Goal: Contribute content: Add original content to the website for others to see

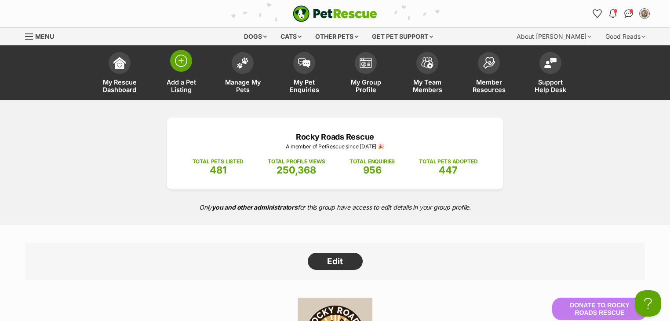
click at [179, 66] on img at bounding box center [181, 61] width 12 height 12
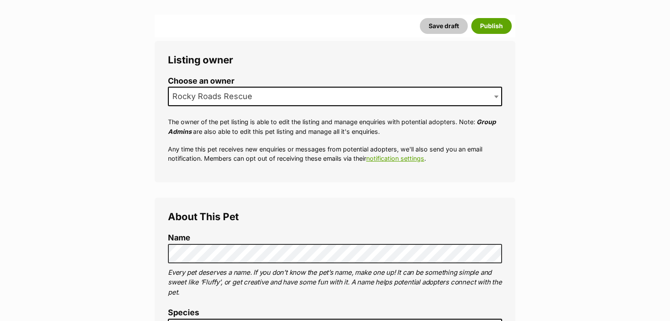
scroll to position [141, 0]
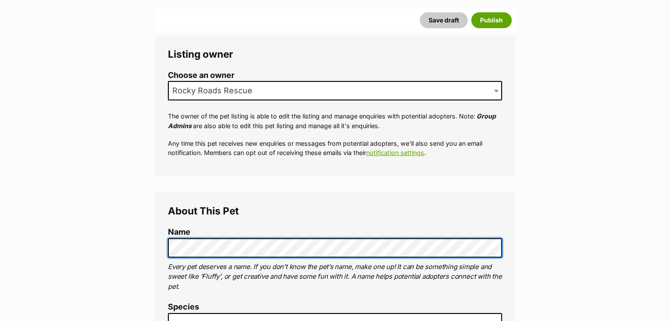
click at [420, 12] on button "Save draft" at bounding box center [444, 20] width 48 height 16
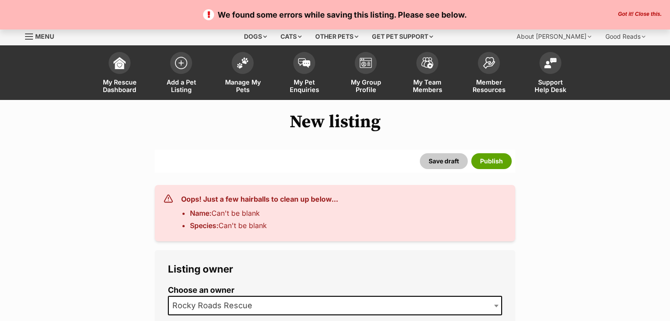
click at [240, 313] on span "Rocky Roads Rescue" at bounding box center [335, 304] width 334 height 19
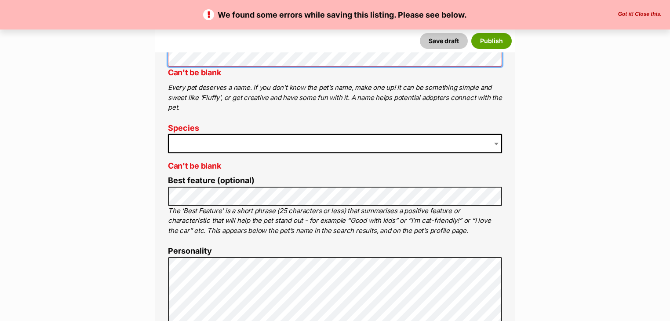
scroll to position [422, 0]
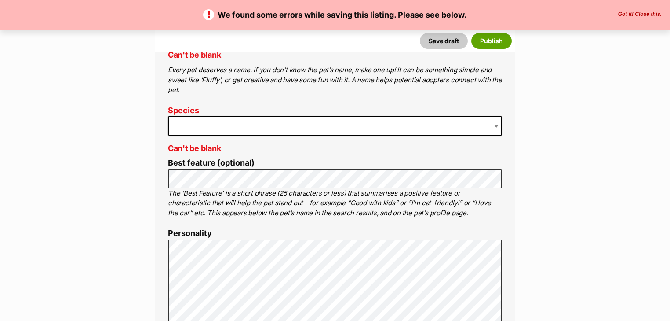
click at [187, 130] on span at bounding box center [335, 125] width 334 height 19
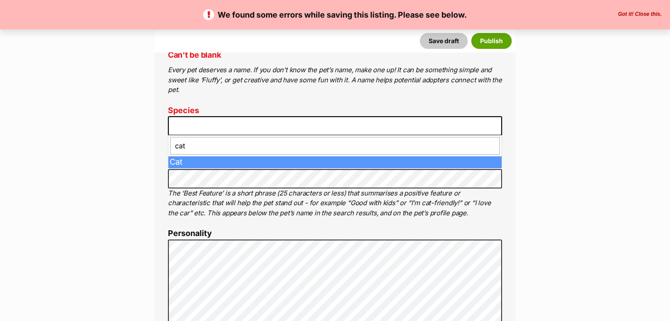
click at [186, 153] on input "cat" at bounding box center [335, 146] width 330 height 18
type input "cat"
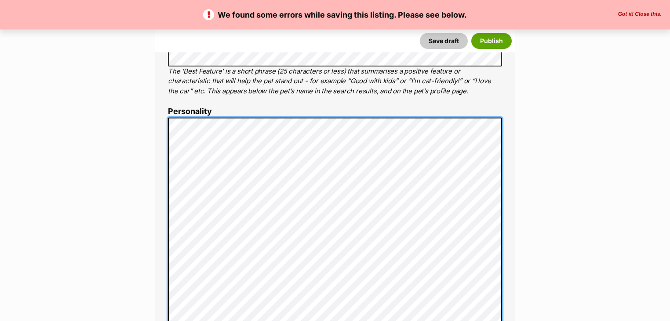
scroll to position [546, 0]
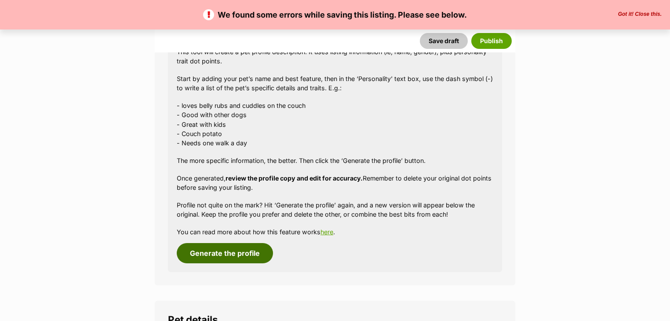
click at [238, 248] on button "Generate the profile" at bounding box center [225, 253] width 96 height 20
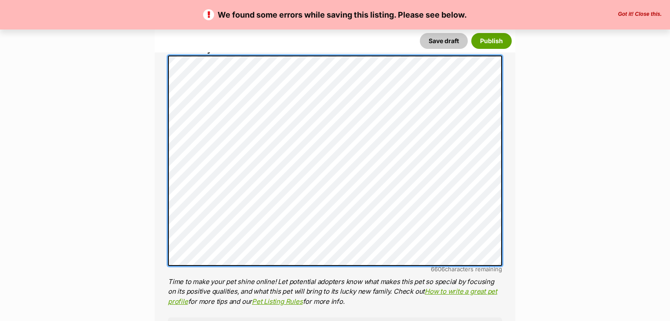
scroll to position [0, 0]
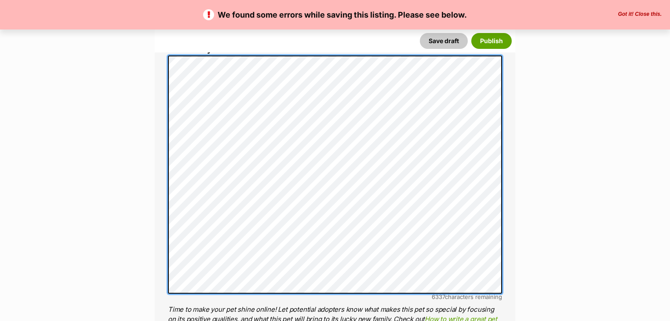
scroll to position [676, 0]
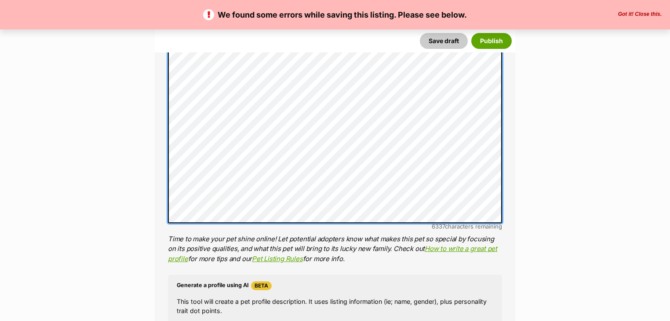
click at [165, 126] on div "About This Pet Name Can't be blank Henlo there, it looks like you might be usin…" at bounding box center [335, 132] width 361 height 804
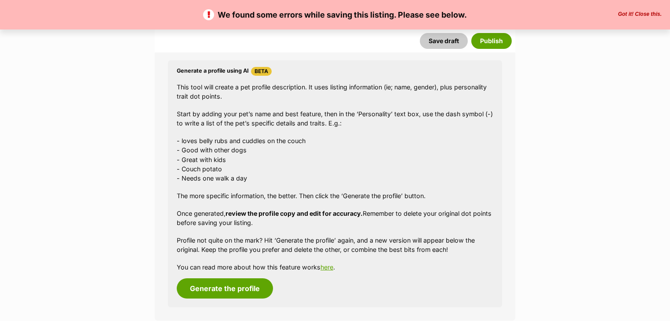
scroll to position [1098, 0]
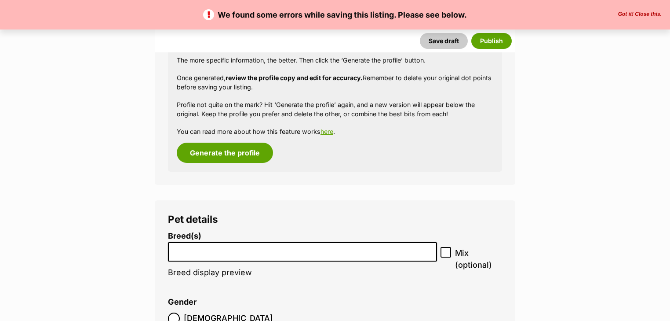
click at [218, 253] on li at bounding box center [302, 252] width 263 height 18
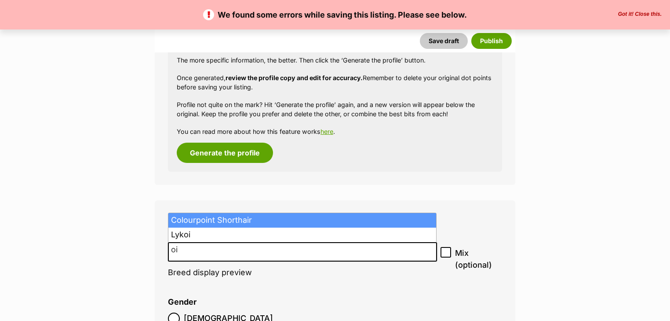
type input "o"
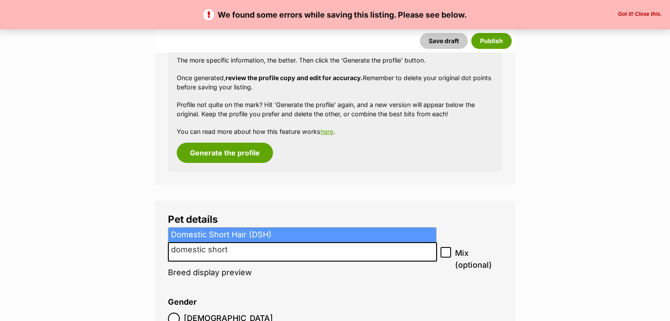
type input "domestic short"
select select "252102"
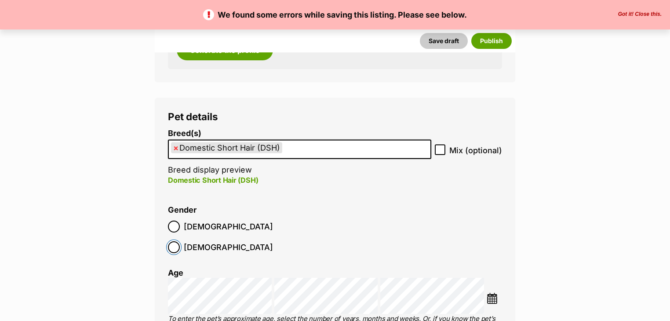
scroll to position [1239, 0]
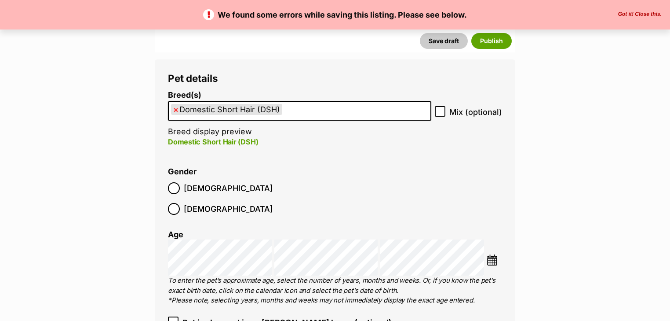
click at [494, 254] on img at bounding box center [492, 259] width 11 height 11
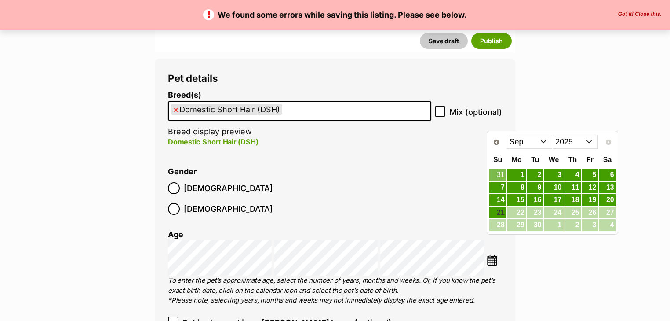
click at [535, 142] on select "Jan Feb Mar Apr May Jun Jul Aug Sep" at bounding box center [529, 142] width 45 height 14
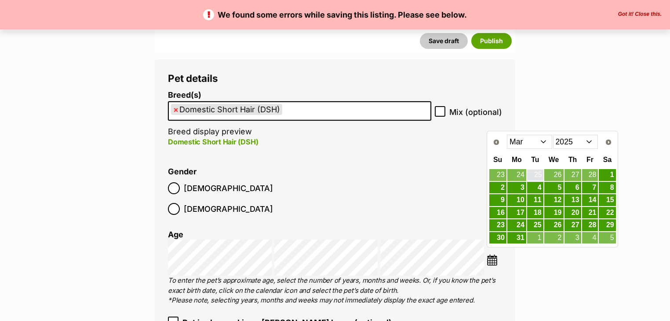
click at [524, 138] on select "Jan Feb Mar Apr May Jun Jul Aug Sep" at bounding box center [529, 142] width 45 height 14
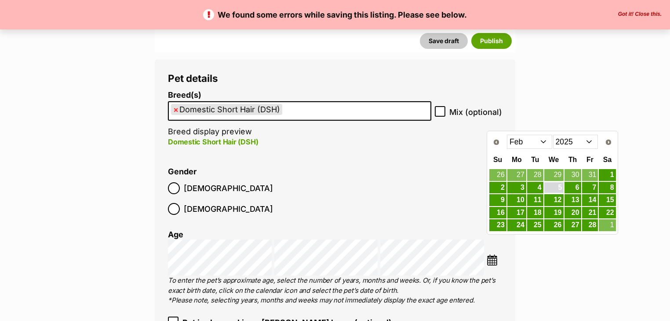
drag, startPoint x: 557, startPoint y: 188, endPoint x: 499, endPoint y: 195, distance: 58.8
click at [558, 188] on link "5" at bounding box center [553, 187] width 19 height 11
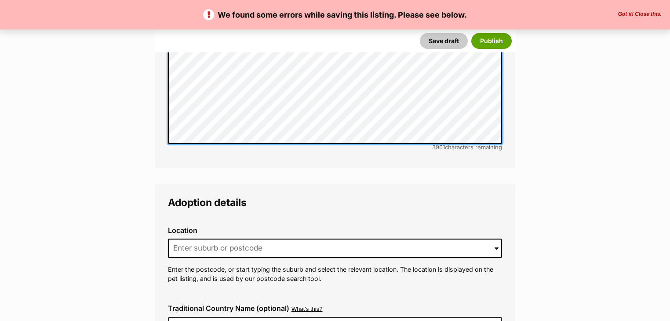
scroll to position [2224, 0]
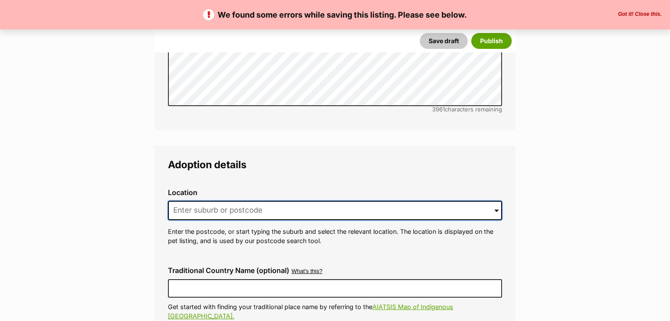
click at [216, 200] on input at bounding box center [335, 209] width 334 height 19
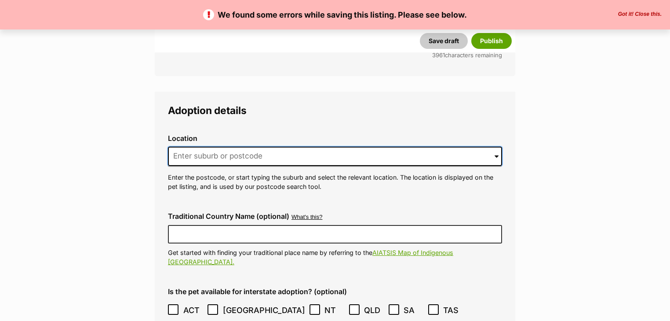
scroll to position [2294, 0]
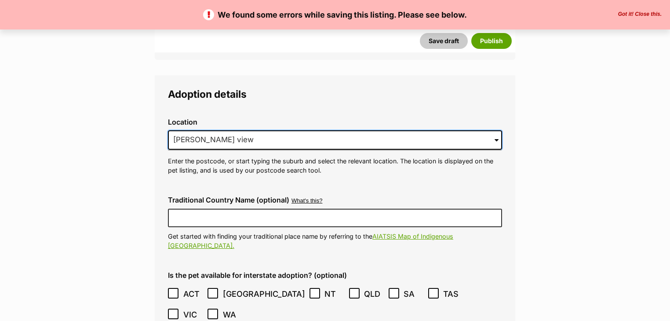
type input "weir views"
type input "wier view"
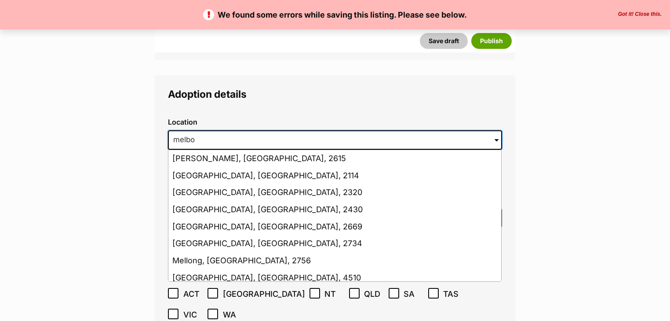
type input "melbon"
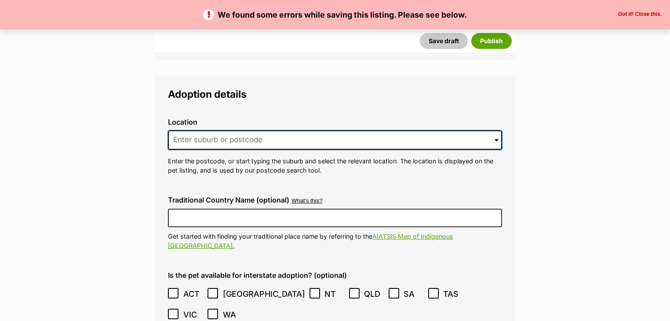
click at [222, 130] on input at bounding box center [335, 139] width 334 height 19
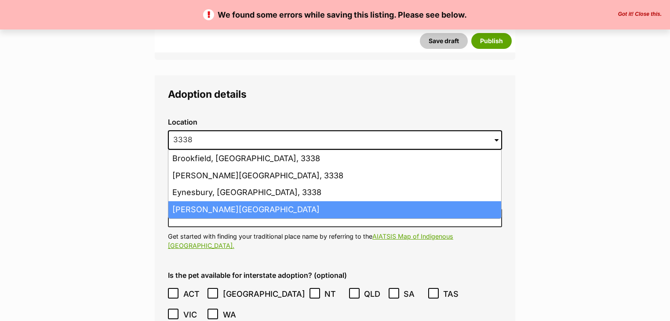
click at [235, 201] on li "Melton South, Victoria, 3338" at bounding box center [334, 209] width 333 height 17
type input "Melton South, Victoria, 3338"
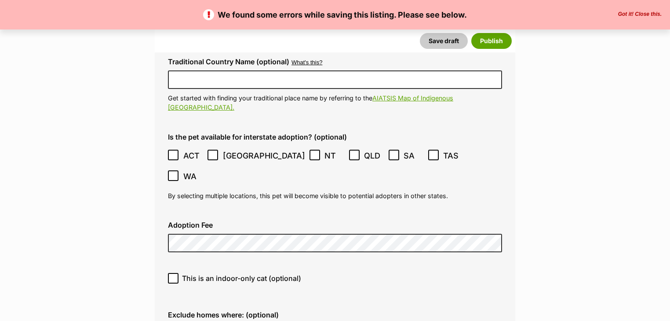
scroll to position [2435, 0]
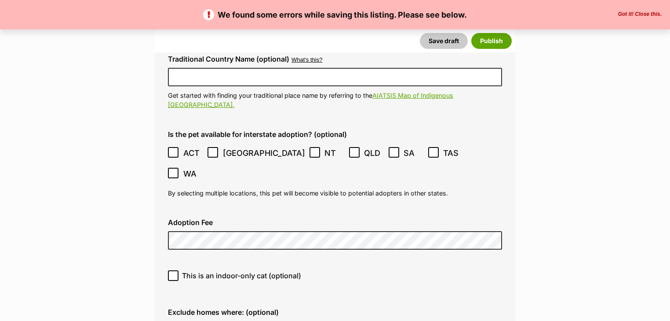
click at [173, 272] on icon at bounding box center [173, 275] width 6 height 6
click at [173, 270] on input "This is an indoor-only cat (optional)" at bounding box center [173, 275] width 11 height 11
checkbox input "true"
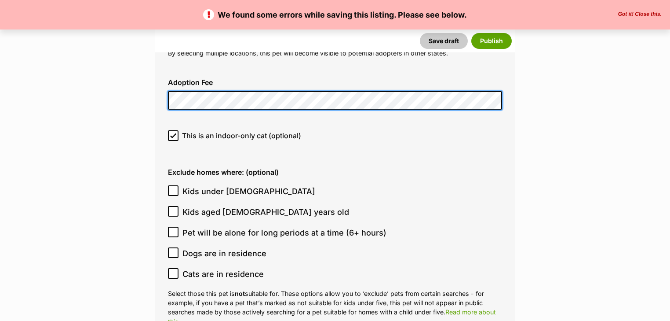
scroll to position [2576, 0]
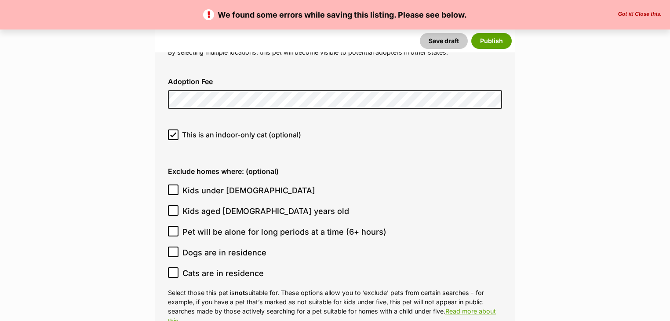
click at [170, 248] on icon at bounding box center [173, 251] width 6 height 6
click at [170, 246] on input "Dogs are in residence" at bounding box center [173, 251] width 11 height 11
checkbox input "true"
click at [241, 226] on span "Pet will be alone for long periods at a time (6+ hours)" at bounding box center [284, 232] width 204 height 12
click at [179, 226] on input "Pet will be alone for long periods at a time (6+ hours)" at bounding box center [173, 231] width 11 height 11
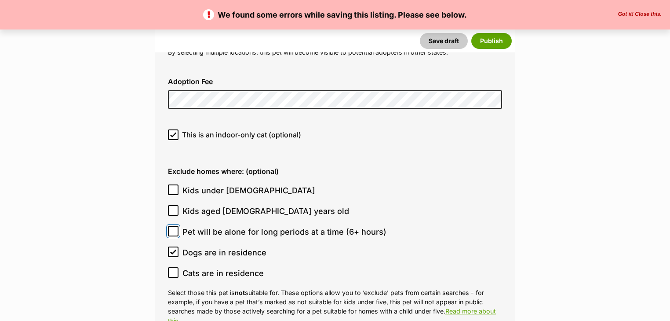
checkbox input "true"
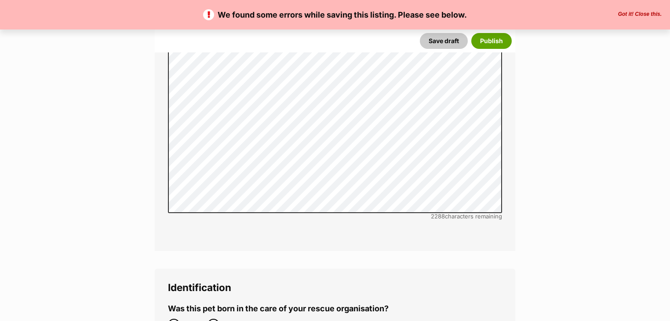
scroll to position [3138, 0]
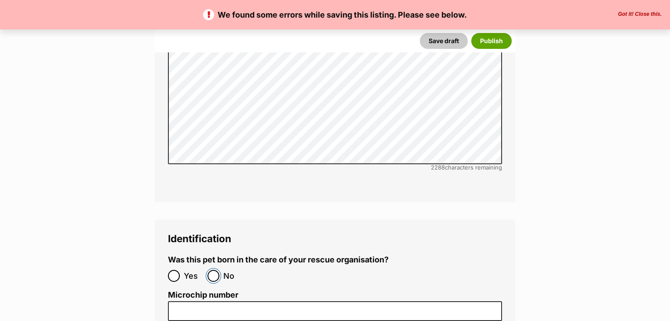
click at [215, 270] on input "No" at bounding box center [214, 276] width 12 height 12
radio input "true"
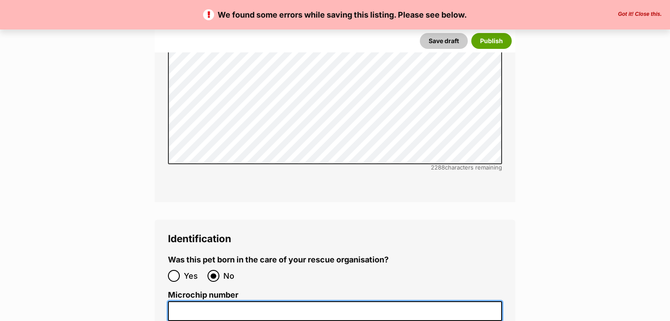
click at [241, 301] on input "Microchip number" at bounding box center [335, 311] width 334 height 20
paste input "956000018340239"
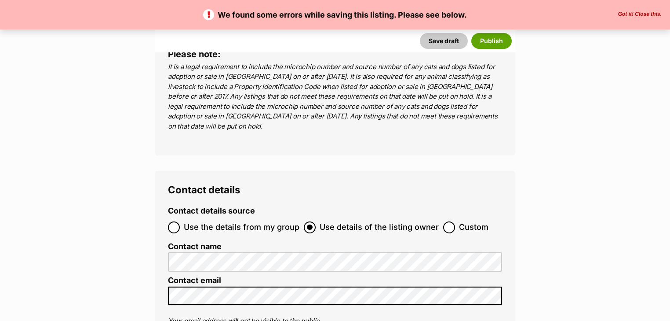
scroll to position [3772, 0]
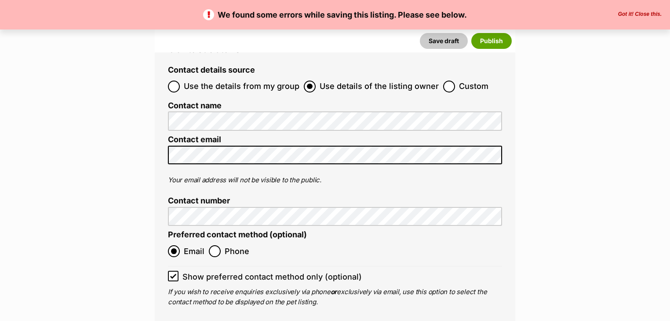
type input "956000018340239"
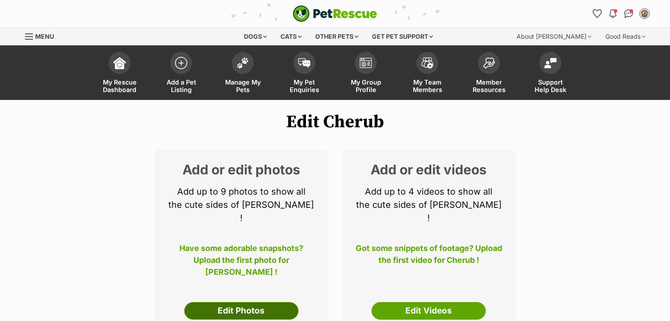
click at [215, 302] on link "Edit Photos" at bounding box center [241, 311] width 114 height 18
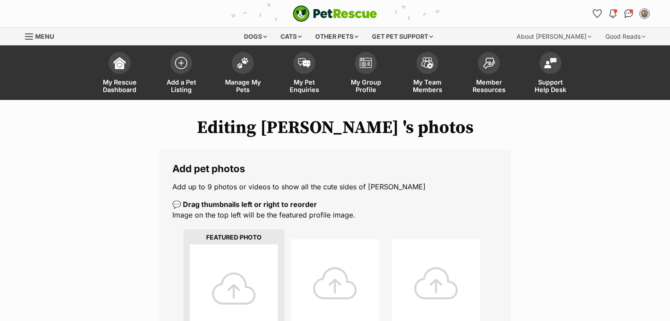
click at [233, 276] on div at bounding box center [234, 288] width 88 height 88
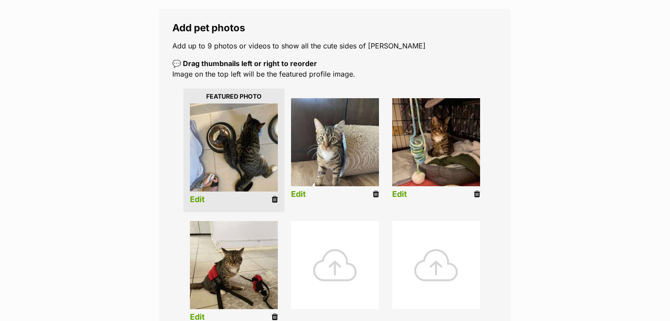
scroll to position [211, 0]
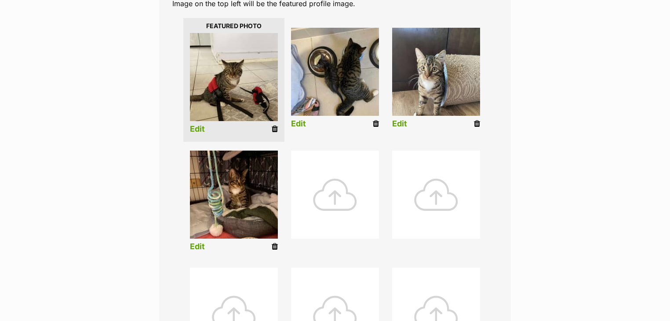
click at [195, 129] on link "Edit" at bounding box center [197, 128] width 15 height 9
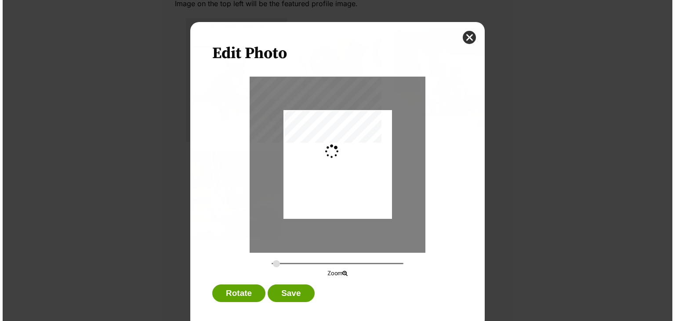
scroll to position [0, 0]
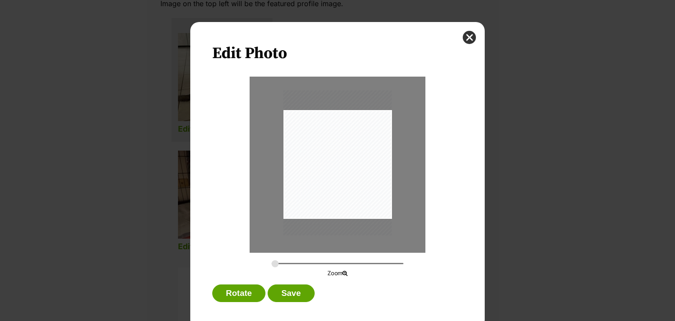
drag, startPoint x: 324, startPoint y: 195, endPoint x: 332, endPoint y: 193, distance: 9.1
click at [332, 193] on div "Dialog Window - Close (Press escape to close)" at bounding box center [338, 162] width 109 height 145
click at [281, 262] on input "Dialog Window - Close (Press escape to close)" at bounding box center [338, 263] width 132 height 8
drag, startPoint x: 333, startPoint y: 209, endPoint x: 368, endPoint y: 219, distance: 36.6
click at [368, 219] on div "Dialog Window - Close (Press escape to close)" at bounding box center [355, 172] width 144 height 192
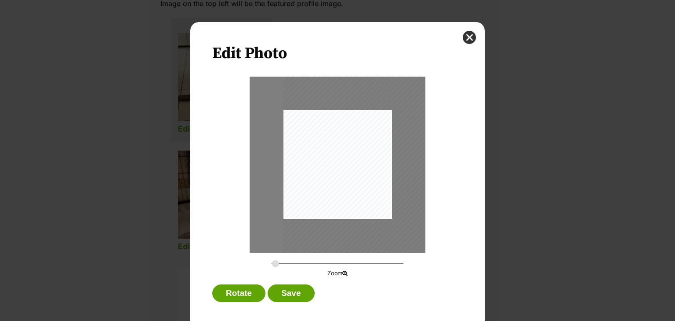
type input "0.2779"
click at [273, 262] on input "Dialog Window - Close (Press escape to close)" at bounding box center [338, 263] width 132 height 8
drag, startPoint x: 312, startPoint y: 193, endPoint x: 316, endPoint y: 194, distance: 4.4
click at [316, 194] on div "Dialog Window - Close (Press escape to close)" at bounding box center [339, 170] width 110 height 146
click at [297, 290] on button "Save" at bounding box center [291, 293] width 47 height 18
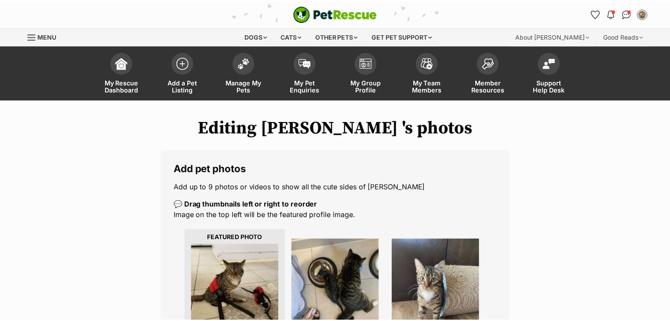
scroll to position [211, 0]
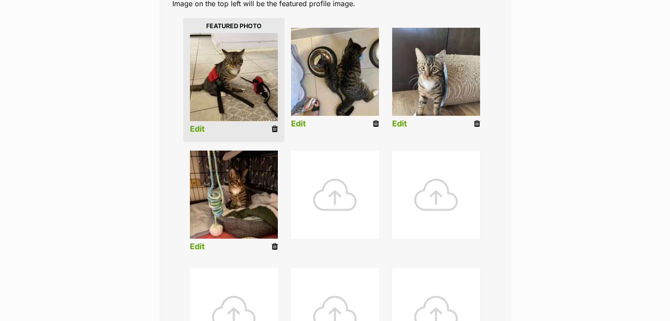
click at [408, 122] on li "Edit" at bounding box center [436, 79] width 101 height 113
click at [400, 123] on link "Edit" at bounding box center [399, 123] width 15 height 9
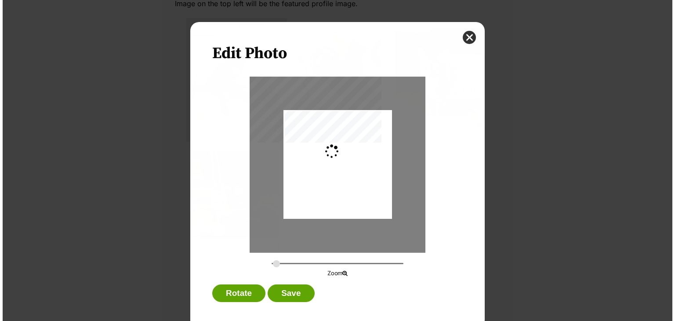
scroll to position [0, 0]
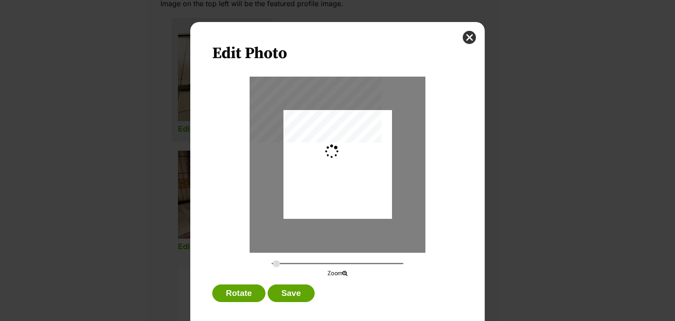
type input "0.2744"
click at [350, 164] on div "Dialog Window - Close (Press escape to close)" at bounding box center [338, 163] width 109 height 145
click at [287, 289] on button "Save" at bounding box center [291, 293] width 47 height 18
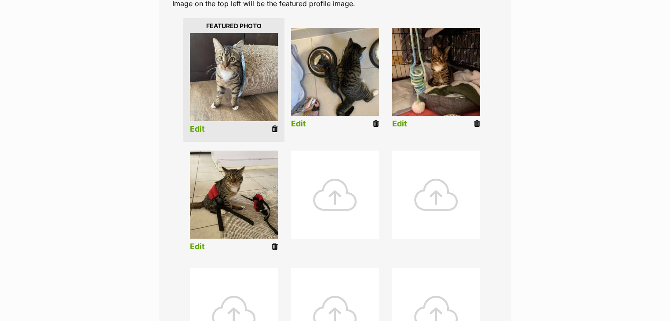
scroll to position [352, 0]
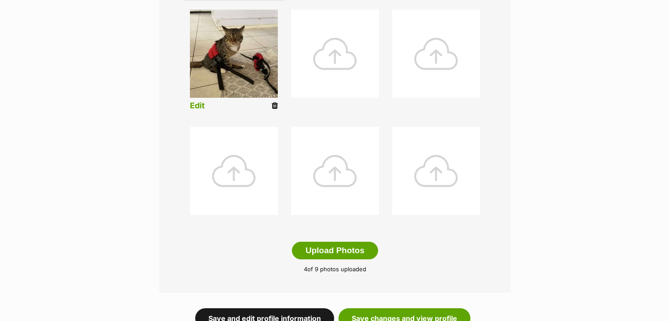
click at [306, 313] on link "Save and edit profile information" at bounding box center [264, 318] width 139 height 20
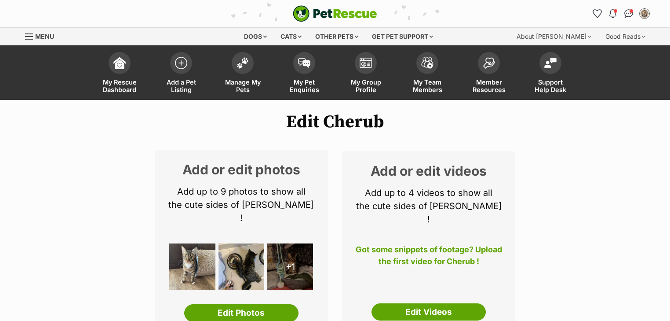
drag, startPoint x: 419, startPoint y: 298, endPoint x: 359, endPoint y: 278, distance: 63.0
click at [418, 303] on link "Edit Videos" at bounding box center [429, 312] width 114 height 18
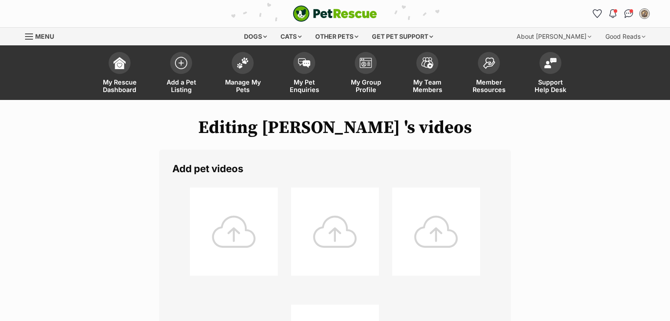
click at [217, 202] on div at bounding box center [234, 231] width 88 height 88
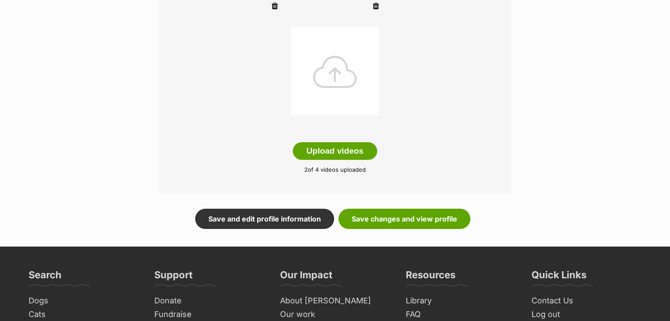
scroll to position [281, 0]
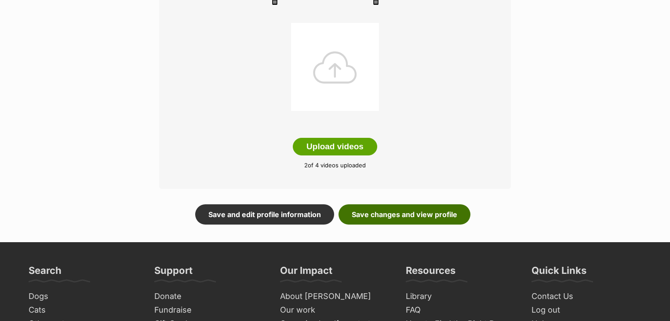
click at [392, 213] on link "Save changes and view profile" at bounding box center [405, 214] width 132 height 20
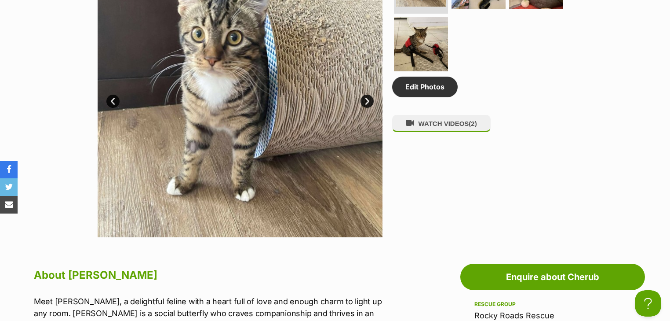
scroll to position [211, 0]
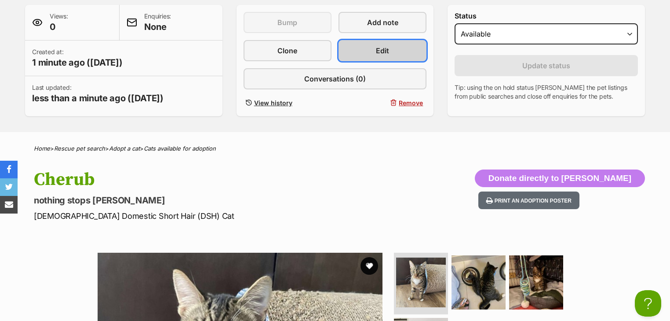
click at [381, 53] on span "Edit" at bounding box center [382, 50] width 13 height 11
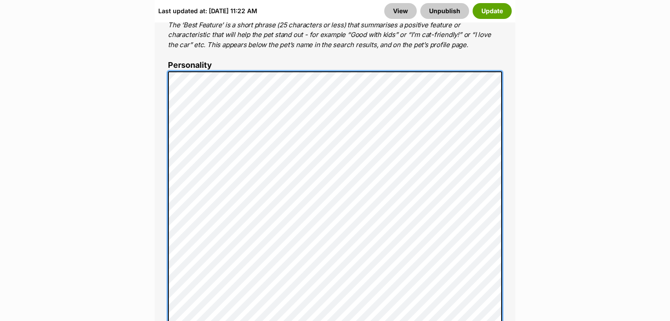
scroll to position [563, 0]
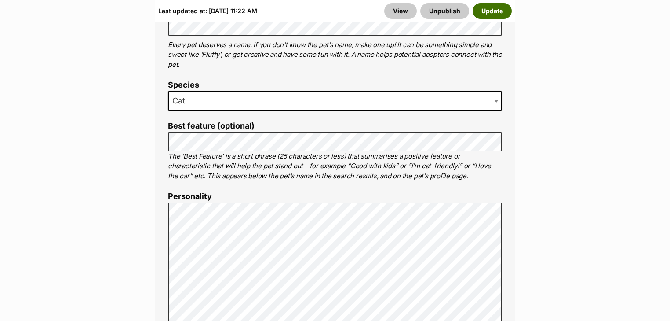
click at [496, 7] on button "Update" at bounding box center [492, 11] width 39 height 16
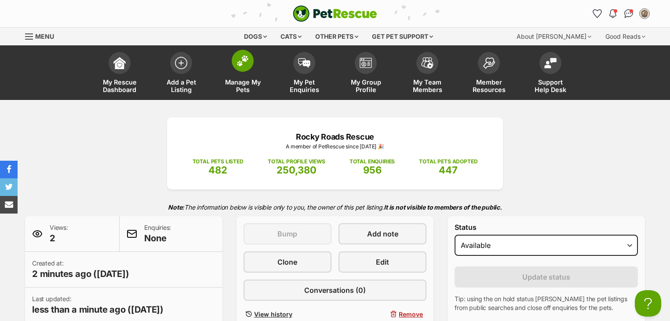
click at [237, 60] on img at bounding box center [243, 60] width 12 height 11
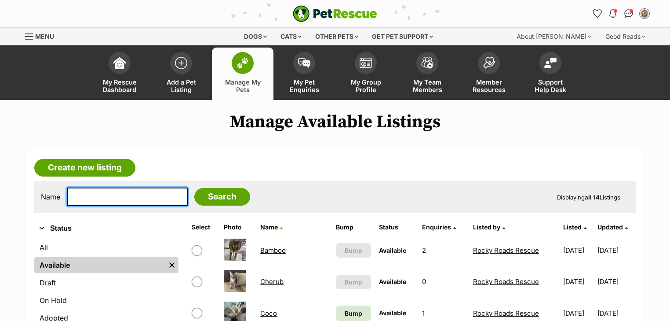
click at [129, 193] on input "text" at bounding box center [127, 196] width 121 height 18
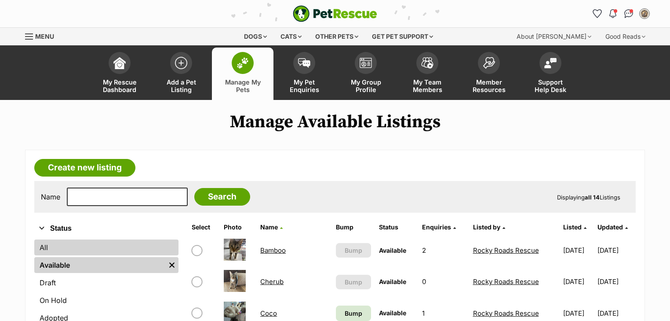
click at [62, 246] on link "All" at bounding box center [106, 247] width 144 height 16
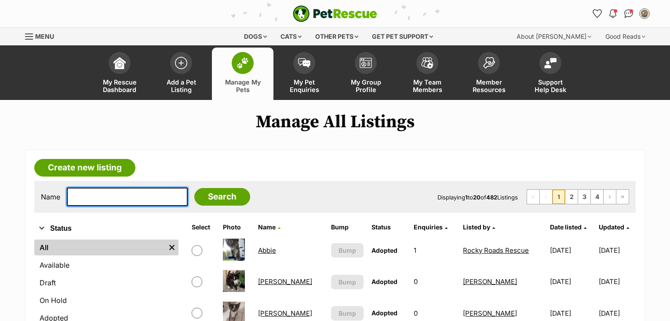
click at [104, 199] on input "text" at bounding box center [127, 196] width 121 height 18
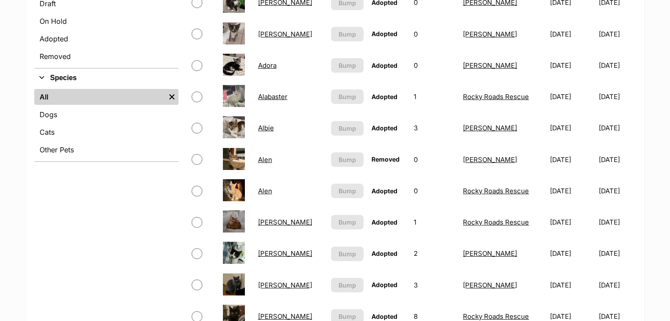
scroll to position [281, 0]
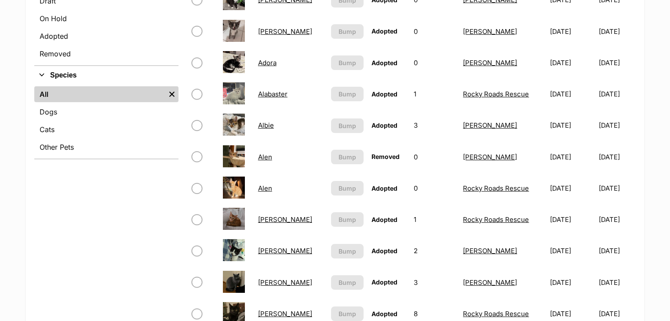
click at [270, 310] on link "Allen" at bounding box center [285, 313] width 54 height 8
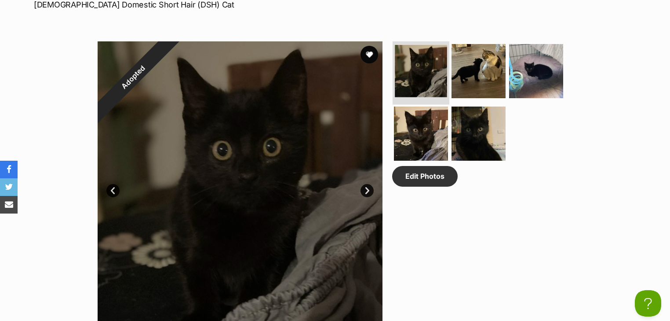
click at [419, 68] on img at bounding box center [421, 71] width 52 height 52
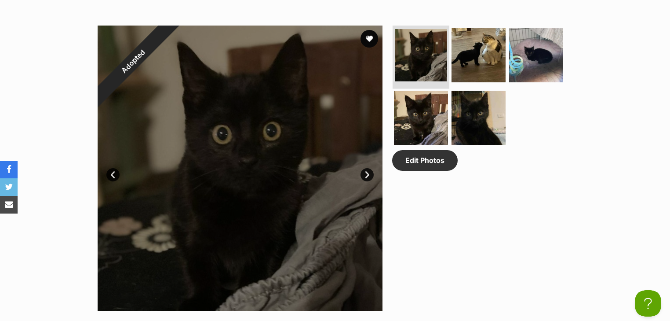
scroll to position [422, 0]
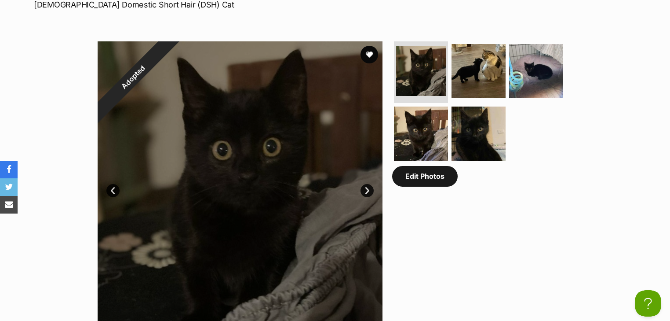
click at [408, 173] on link "Edit Photos" at bounding box center [425, 176] width 66 height 20
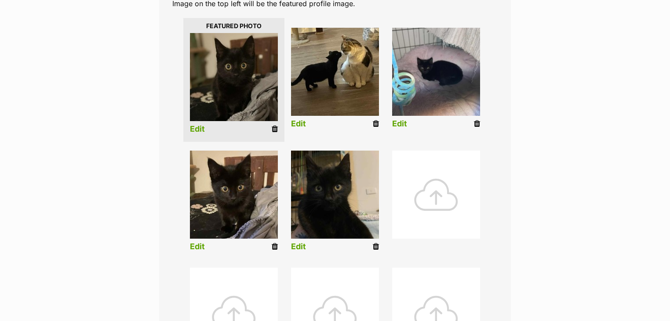
scroll to position [211, 0]
click at [231, 66] on img at bounding box center [234, 77] width 88 height 88
click at [199, 128] on link "Edit" at bounding box center [197, 128] width 15 height 9
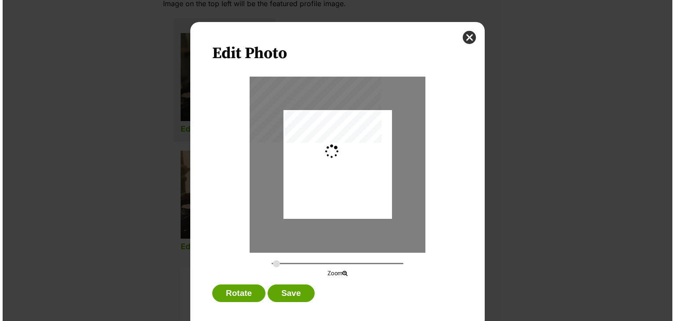
scroll to position [0, 0]
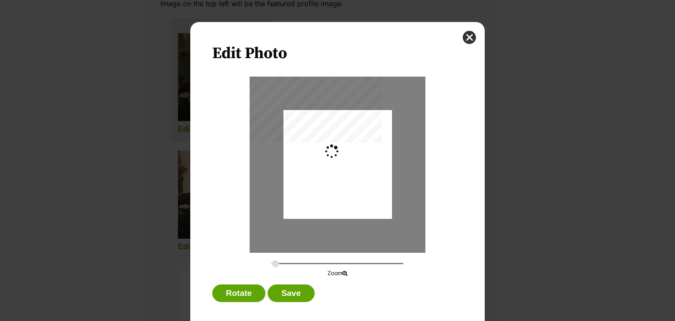
type input "0.3632"
drag, startPoint x: 470, startPoint y: 37, endPoint x: 334, endPoint y: 10, distance: 139.0
click at [471, 37] on button "close" at bounding box center [469, 37] width 13 height 13
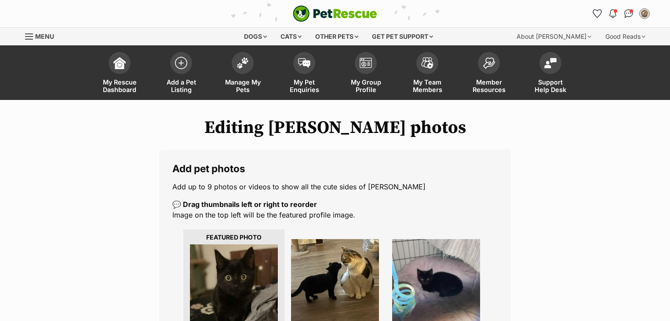
click at [350, 4] on div "PetRescue home Notifications Unread [PERSON_NAME] all as read Hooray! [PERSON_N…" at bounding box center [334, 13] width 633 height 27
click at [347, 12] on img "PetRescue" at bounding box center [335, 13] width 84 height 17
